Goal: Task Accomplishment & Management: Manage account settings

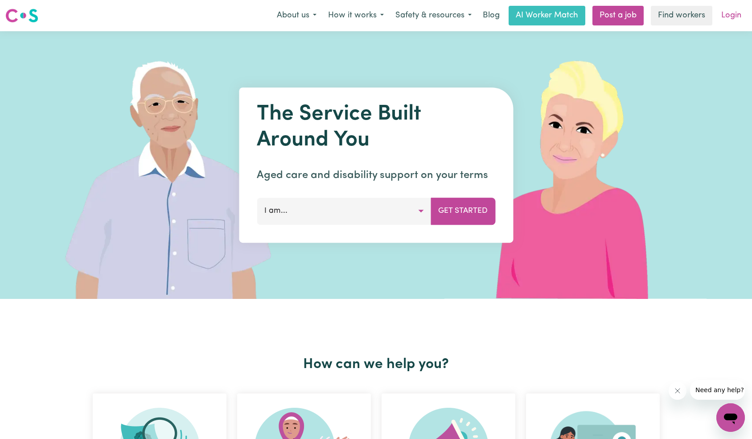
click at [742, 12] on link "Login" at bounding box center [731, 16] width 31 height 20
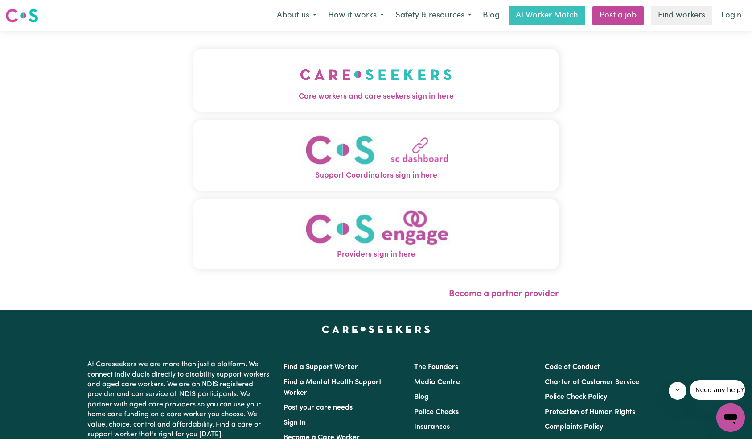
click at [342, 78] on button "Care workers and care seekers sign in here" at bounding box center [377, 80] width 366 height 62
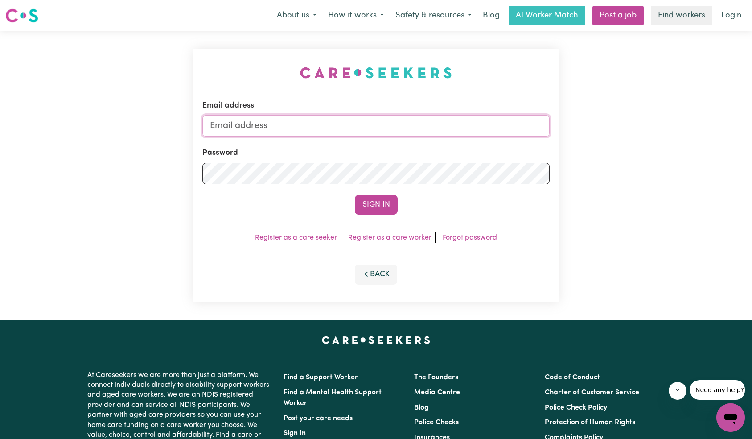
click at [335, 130] on input "Email address" at bounding box center [376, 125] width 348 height 21
paste input "[EMAIL_ADDRESS][DOMAIN_NAME]"
type input "[EMAIL_ADDRESS][DOMAIN_NAME]"
click at [380, 198] on button "Sign In" at bounding box center [376, 205] width 43 height 20
